Goal: Task Accomplishment & Management: Manage account settings

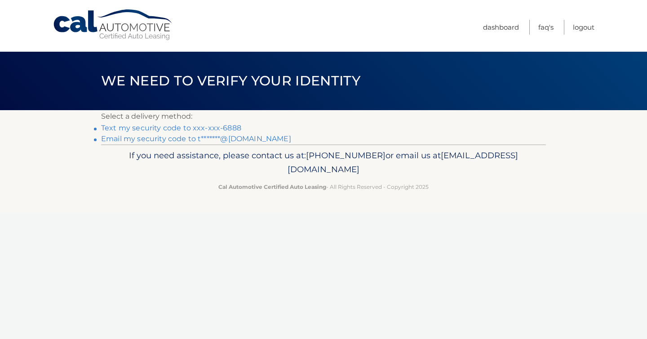
click at [251, 140] on link "Email my security code to t*******@aol.com" at bounding box center [196, 138] width 190 height 9
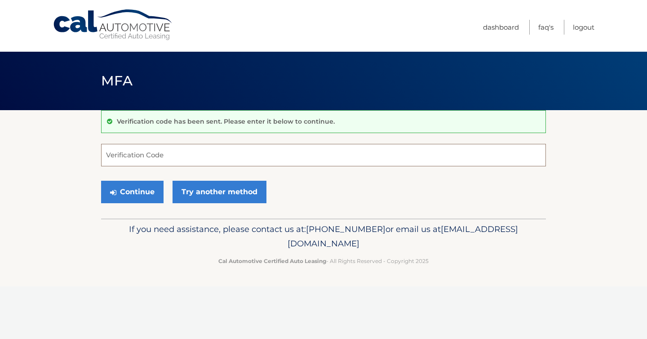
click at [242, 158] on input "Verification Code" at bounding box center [323, 155] width 445 height 22
type input "563717"
click at [157, 199] on button "Continue" at bounding box center [132, 192] width 62 height 22
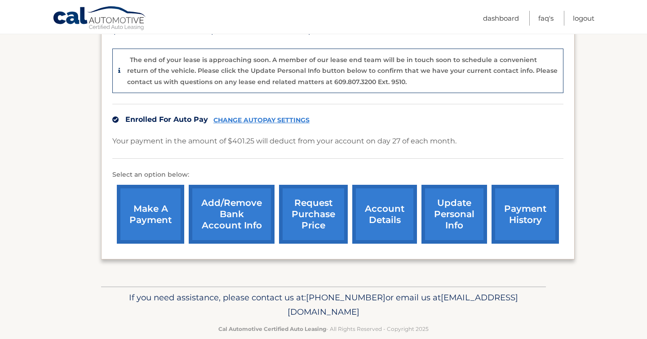
scroll to position [225, 0]
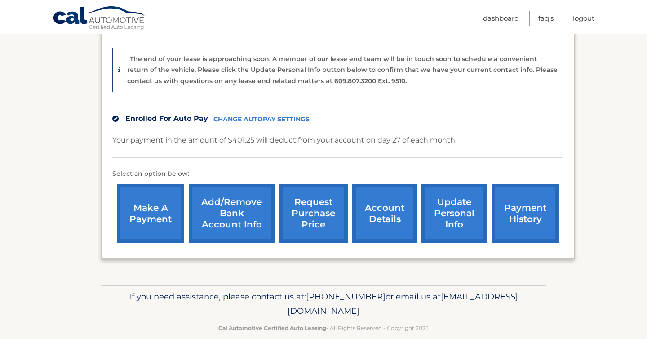
click at [138, 201] on link "make a payment" at bounding box center [150, 213] width 67 height 59
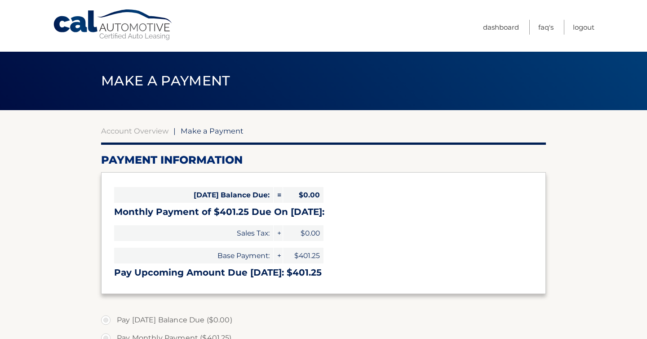
select select "NDk5MGU1NWYtMjZhZi00NzUwLTlmOTctODU3YTQxNjIxZmYw"
click at [142, 130] on link "Account Overview" at bounding box center [134, 130] width 67 height 9
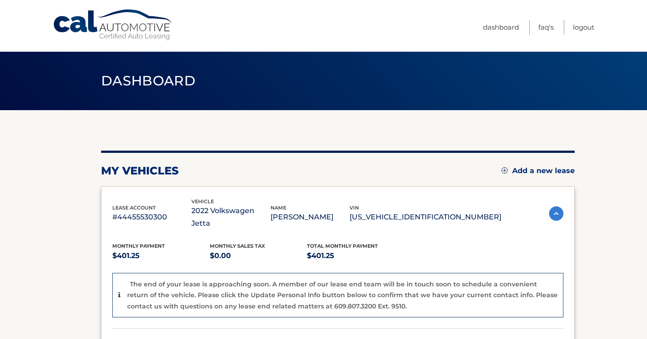
click at [64, 175] on section "my vehicles Add a new lease lease account #44455530300 vehicle 2022 Volkswagen …" at bounding box center [323, 310] width 647 height 401
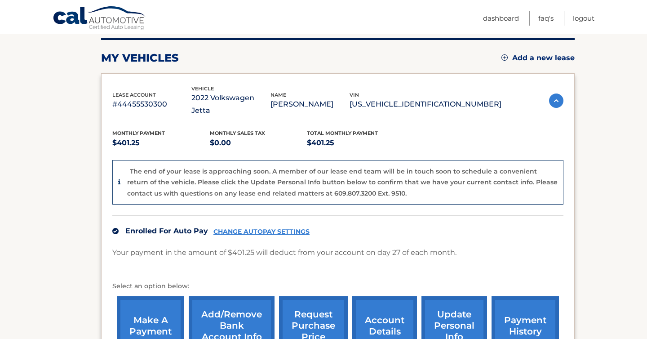
scroll to position [93, 0]
